Goal: Task Accomplishment & Management: Use online tool/utility

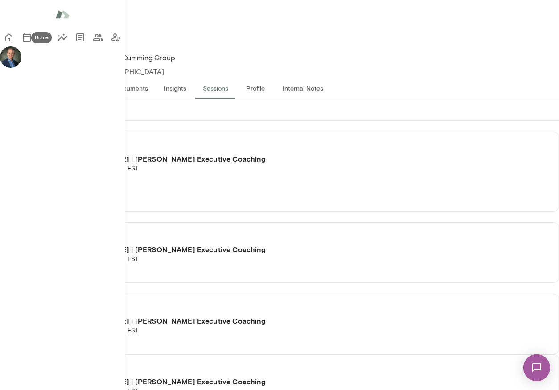
click at [12, 38] on icon "Home" at bounding box center [8, 38] width 7 height 8
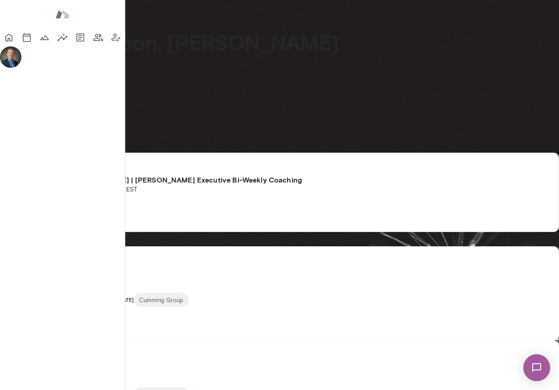
scroll to position [310, 0]
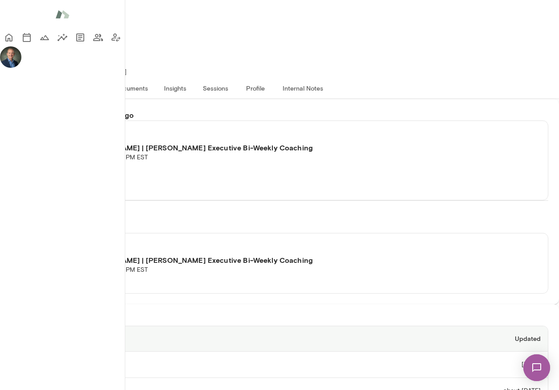
click at [81, 162] on button "Join session" at bounding box center [46, 171] width 70 height 19
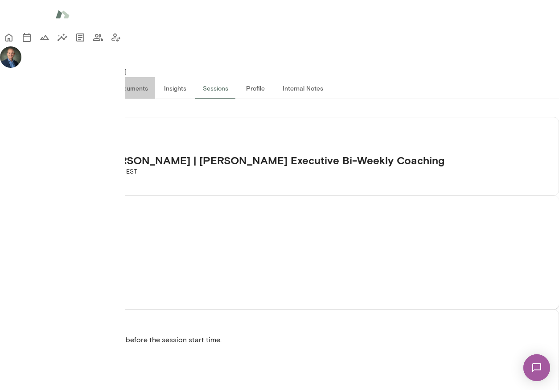
click at [155, 77] on button "Documents" at bounding box center [131, 87] width 47 height 21
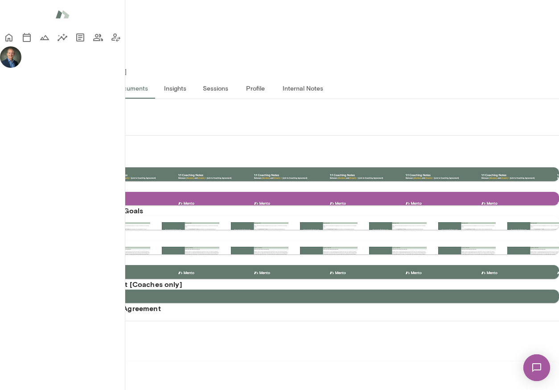
scroll to position [137, 0]
click at [112, 375] on h6 "1:1 Coaching Notes [DATE] TS" at bounding box center [288, 380] width 541 height 11
